Goal: Transaction & Acquisition: Purchase product/service

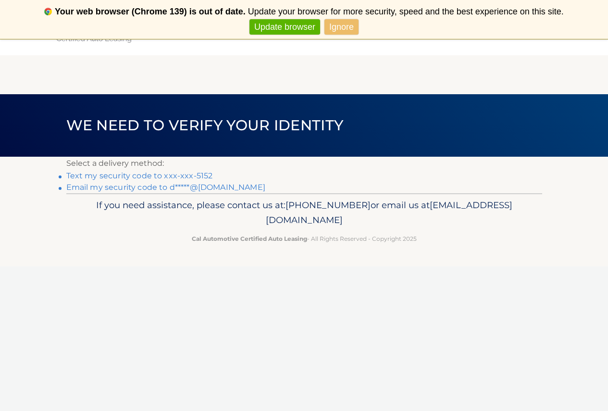
click at [101, 174] on link "Text my security code to xxx-xxx-5152" at bounding box center [139, 175] width 147 height 9
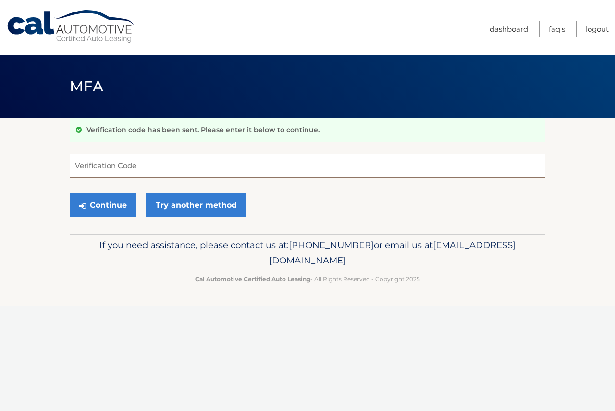
click at [124, 164] on input "Verification Code" at bounding box center [308, 166] width 476 height 24
type input "784020"
click at [124, 205] on button "Continue" at bounding box center [103, 205] width 67 height 24
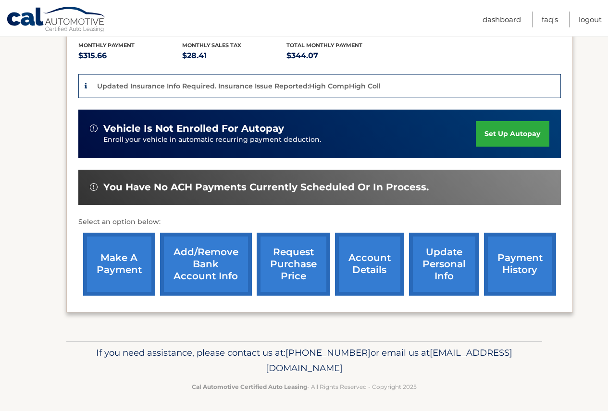
scroll to position [208, 0]
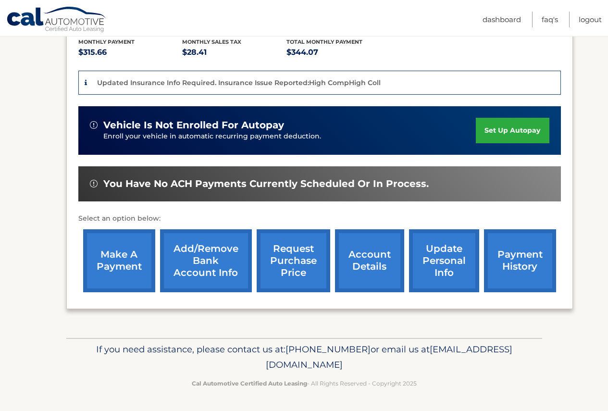
click at [116, 259] on link "make a payment" at bounding box center [119, 260] width 72 height 63
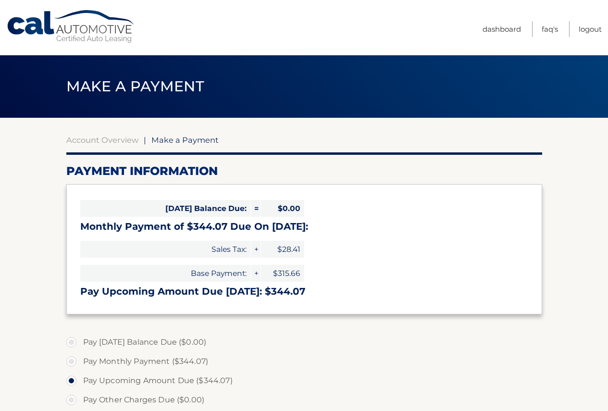
select select "NTAyZGFmOTgtOTJiYS00MTQxLWFmMGMtZmFiYWQxMzJiZjdk"
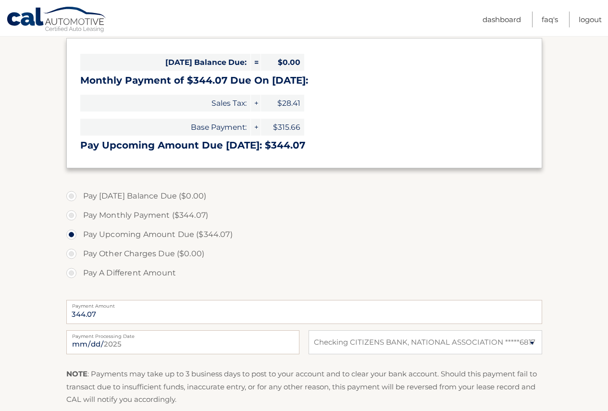
scroll to position [192, 0]
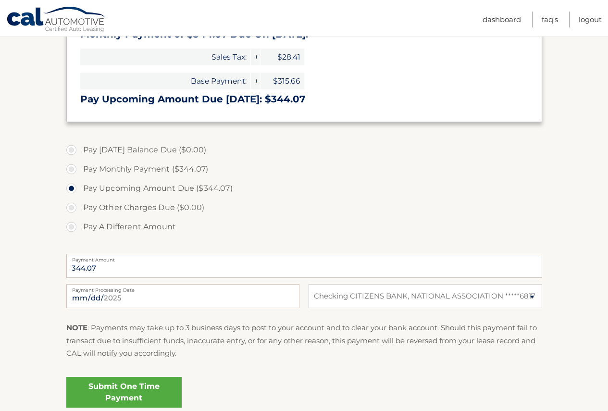
click at [69, 168] on label "Pay Monthly Payment ($344.07)" at bounding box center [304, 169] width 476 height 19
click at [70, 168] on input "Pay Monthly Payment ($344.07)" at bounding box center [75, 167] width 10 height 15
radio input "true"
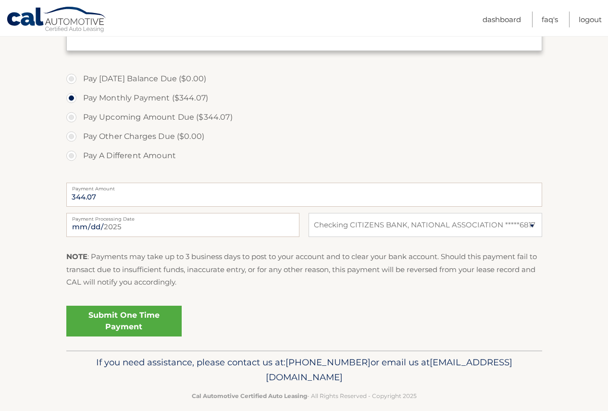
scroll to position [276, 0]
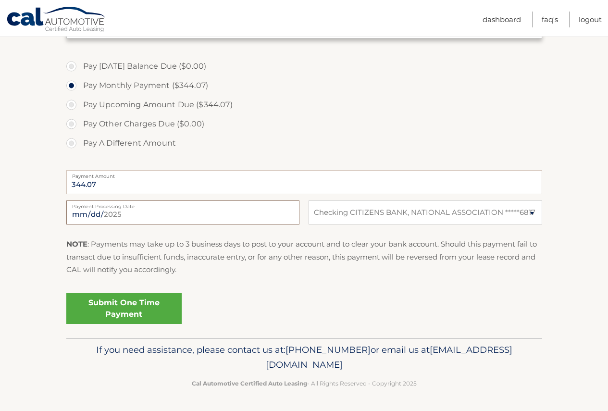
click at [89, 216] on input "2025-10-02" at bounding box center [182, 212] width 233 height 24
type input "2025-10-07"
